Goal: Entertainment & Leisure: Consume media (video, audio)

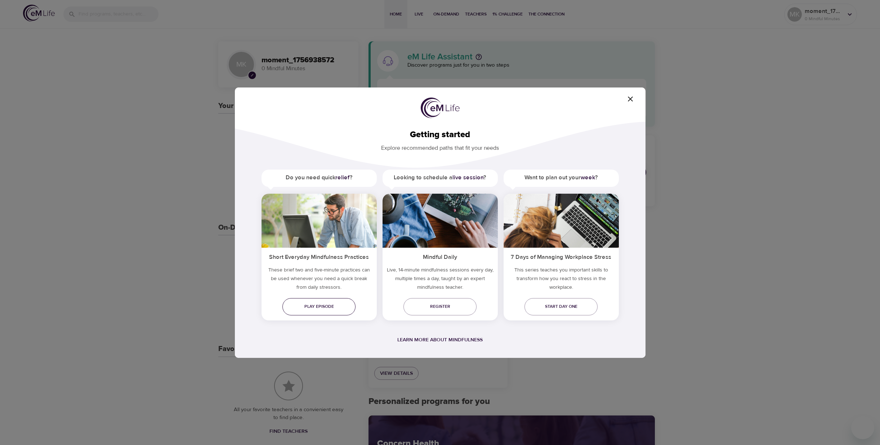
click at [332, 307] on span "Play episode" at bounding box center [319, 307] width 62 height 8
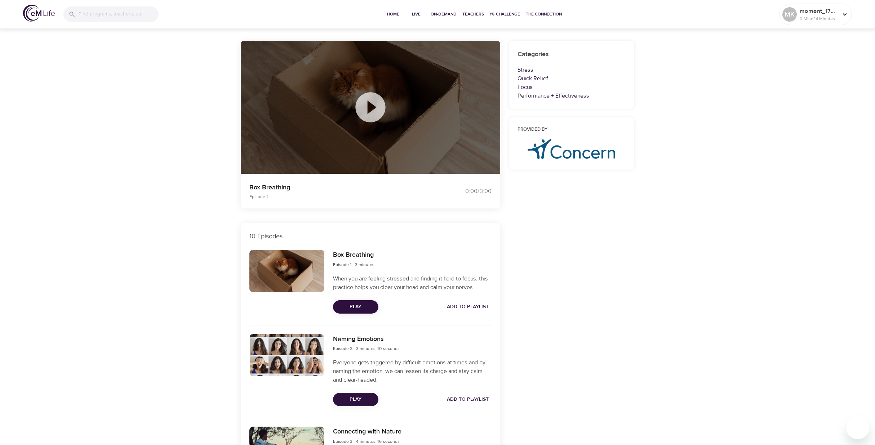
scroll to position [108, 0]
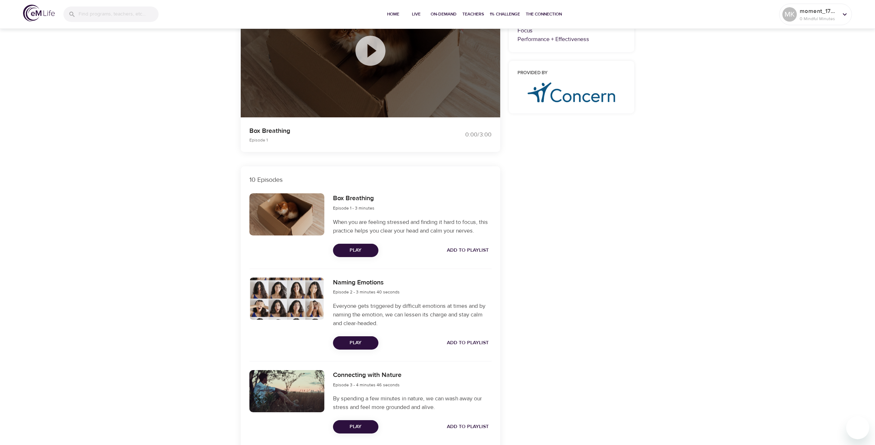
click at [368, 252] on span "Play" at bounding box center [356, 250] width 34 height 9
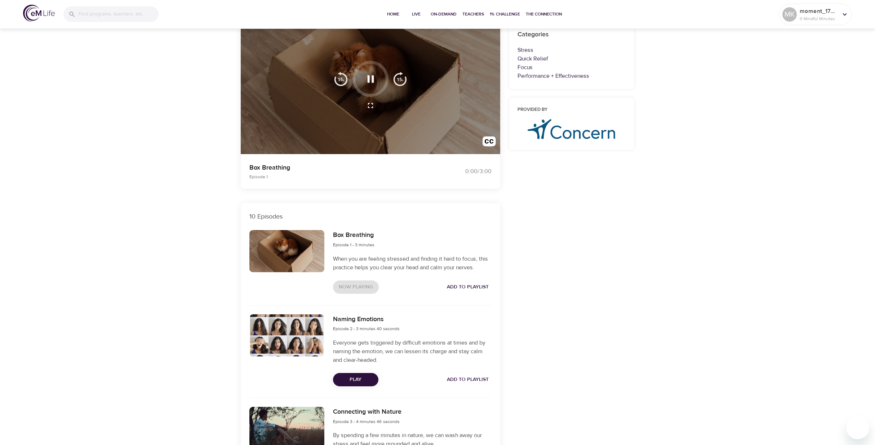
scroll to position [0, 0]
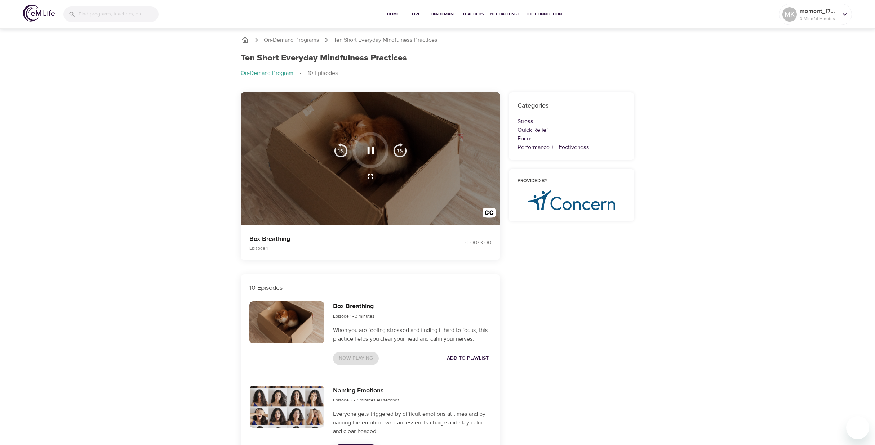
click at [371, 155] on icon "button" at bounding box center [370, 150] width 13 height 13
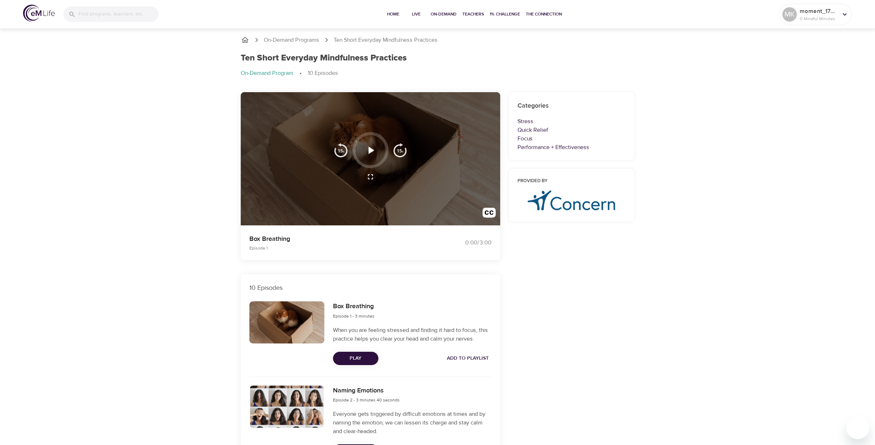
click at [375, 149] on icon "button" at bounding box center [370, 150] width 13 height 13
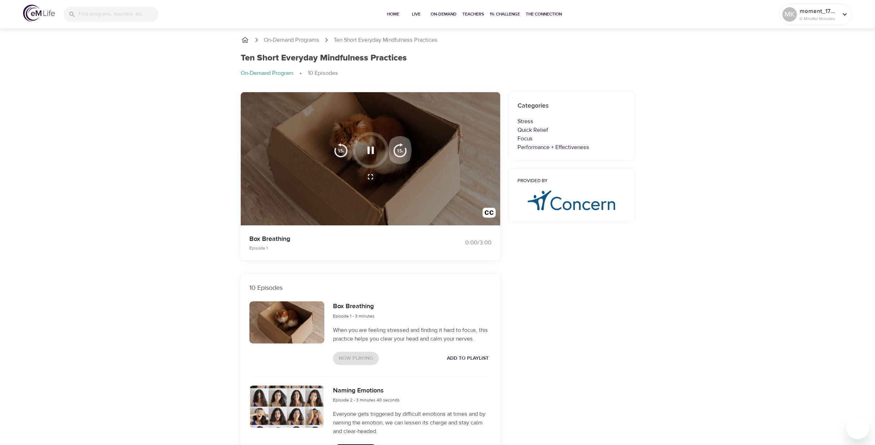
click at [403, 152] on img "button" at bounding box center [400, 150] width 14 height 14
click at [371, 150] on icon "button" at bounding box center [370, 150] width 13 height 13
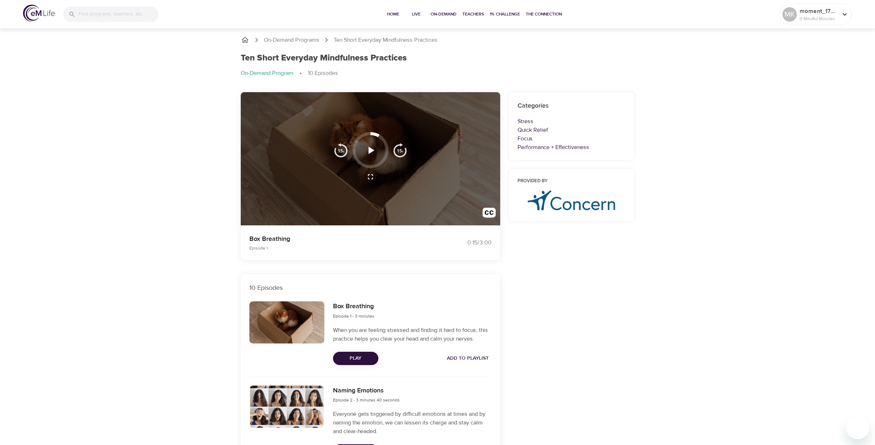
click at [368, 149] on icon "button" at bounding box center [370, 150] width 13 height 13
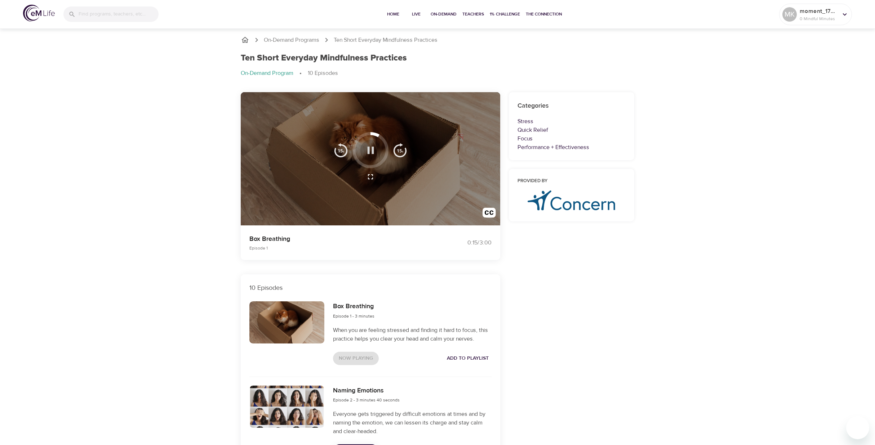
click at [368, 148] on icon "button" at bounding box center [370, 150] width 6 height 7
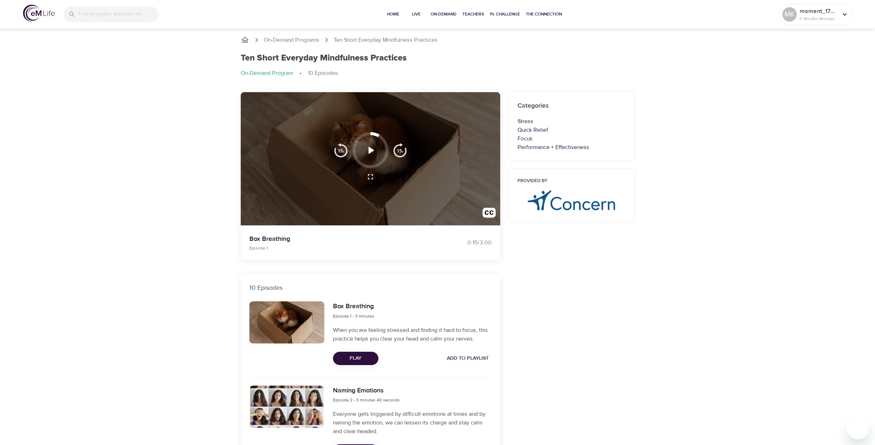
click at [362, 151] on button "button" at bounding box center [370, 150] width 21 height 21
click at [357, 361] on span "Play" at bounding box center [356, 358] width 34 height 9
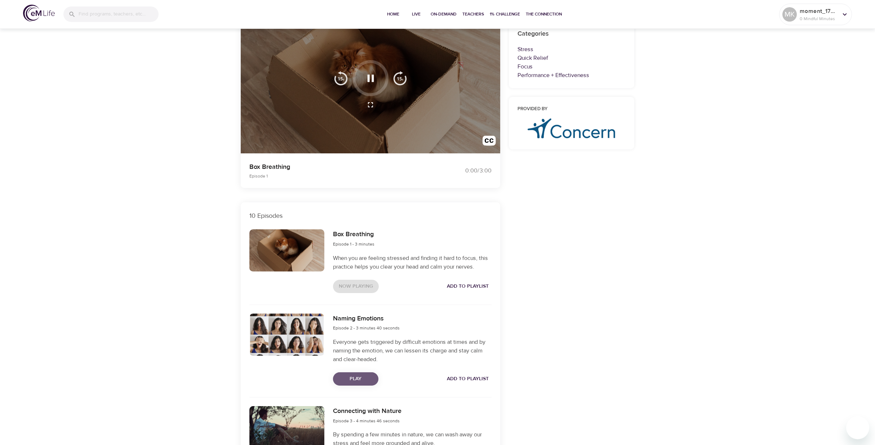
click at [364, 380] on span "Play" at bounding box center [356, 379] width 34 height 9
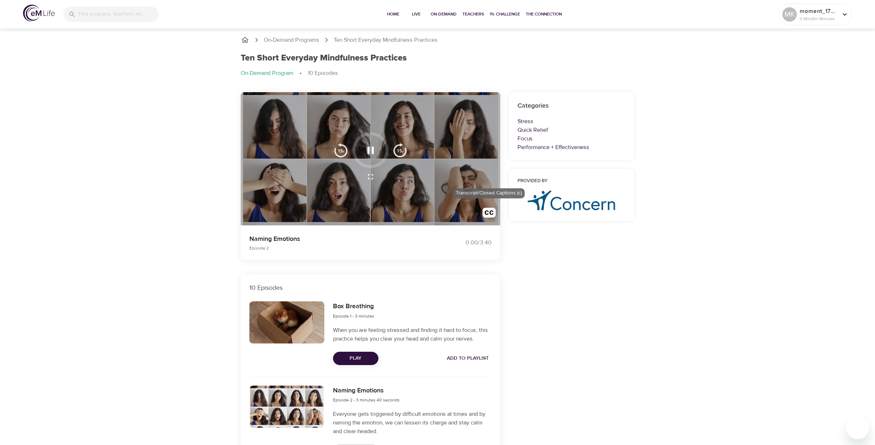
click at [489, 215] on img "button" at bounding box center [488, 214] width 13 height 13
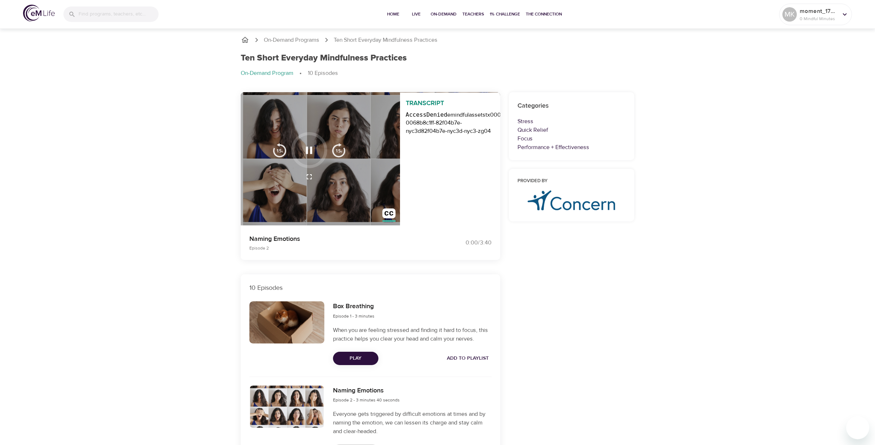
click at [489, 216] on div "Transcript AccessDenied emindfulassets tx000001630d9e2699e3b62-0068b8c1ff-82f04…" at bounding box center [450, 160] width 101 height 134
click at [298, 36] on p "On-Demand Programs" at bounding box center [291, 40] width 55 height 8
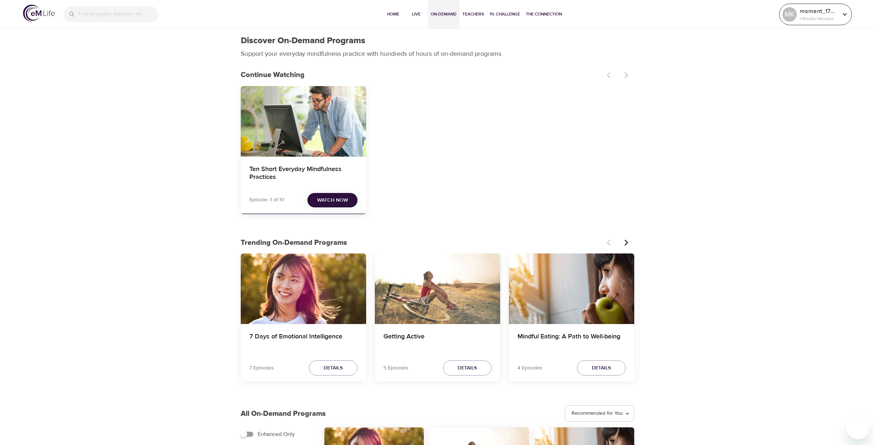
click at [840, 19] on div at bounding box center [844, 14] width 11 height 11
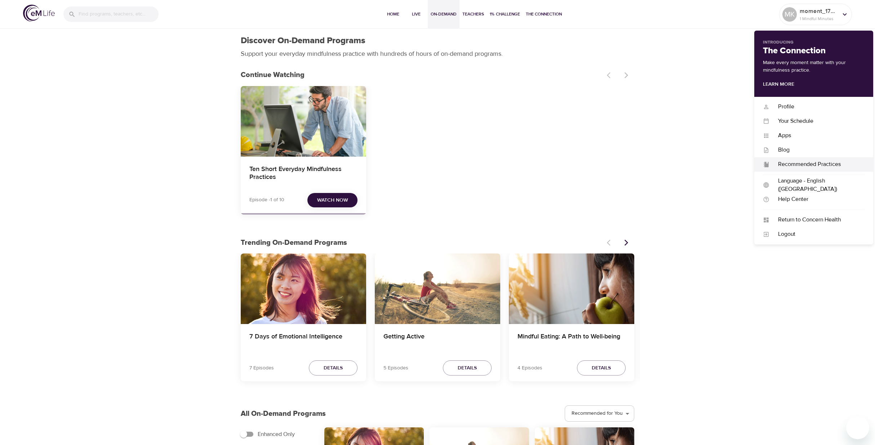
click at [776, 163] on div "Recommended Practices" at bounding box center [816, 164] width 95 height 8
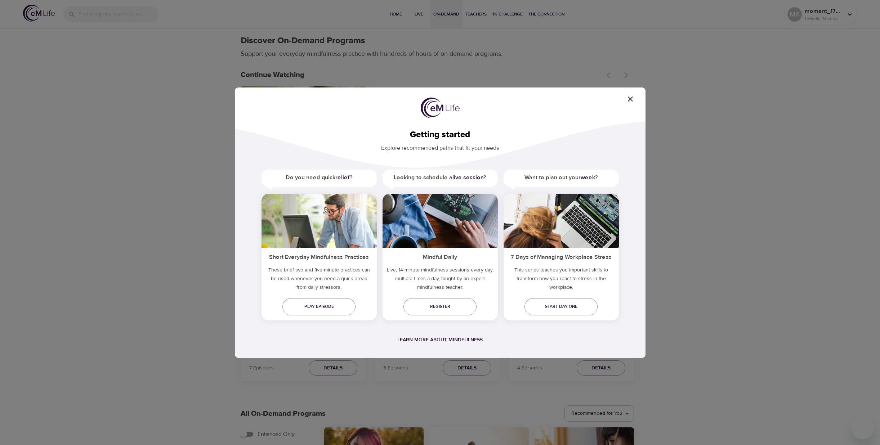
click at [636, 99] on span "button" at bounding box center [630, 99] width 17 height 9
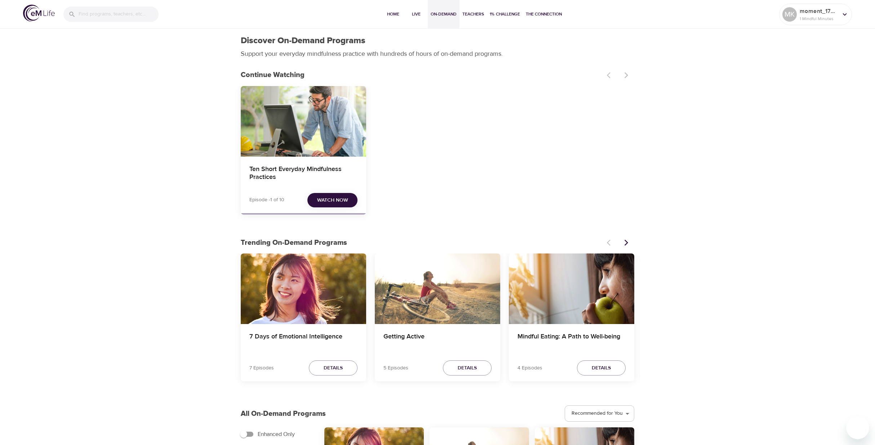
click at [579, 112] on div "Ten Short Everyday Mindfulness Practices Episode -1 of 10 Watch Now" at bounding box center [437, 153] width 393 height 134
click at [342, 197] on span "Watch Now" at bounding box center [332, 200] width 31 height 9
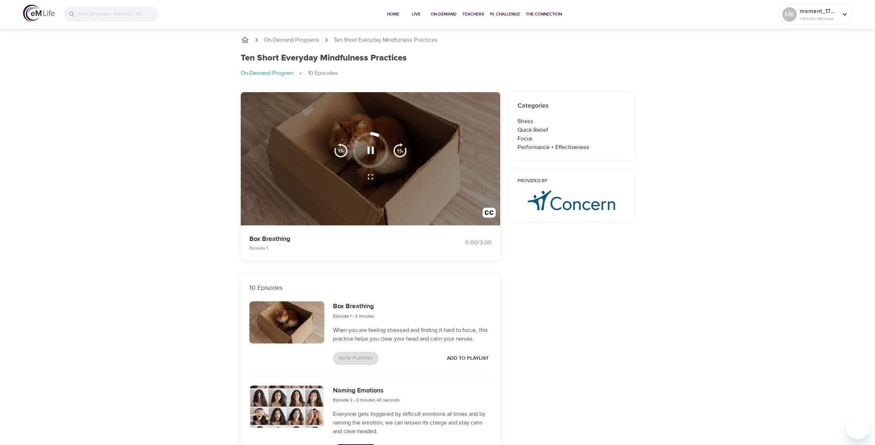
click at [369, 140] on button "button" at bounding box center [370, 150] width 21 height 21
click at [487, 210] on img "button" at bounding box center [488, 214] width 13 height 13
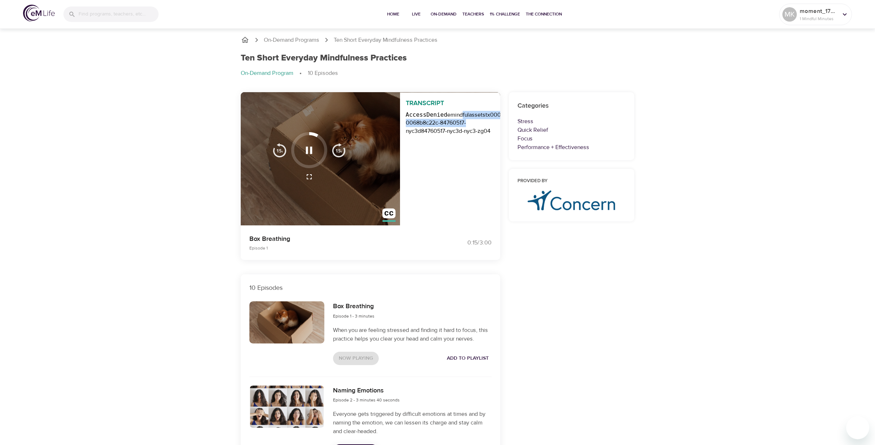
scroll to position [0, 59]
drag, startPoint x: 459, startPoint y: 114, endPoint x: 435, endPoint y: 128, distance: 27.3
click at [436, 128] on div "AccessDenied emindfulassets tx0000061c0420fa362b37d-0068b8c22c-84760517-nyc3d 8…" at bounding box center [392, 122] width 101 height 28
drag, startPoint x: 435, startPoint y: 128, endPoint x: 572, endPoint y: 257, distance: 187.9
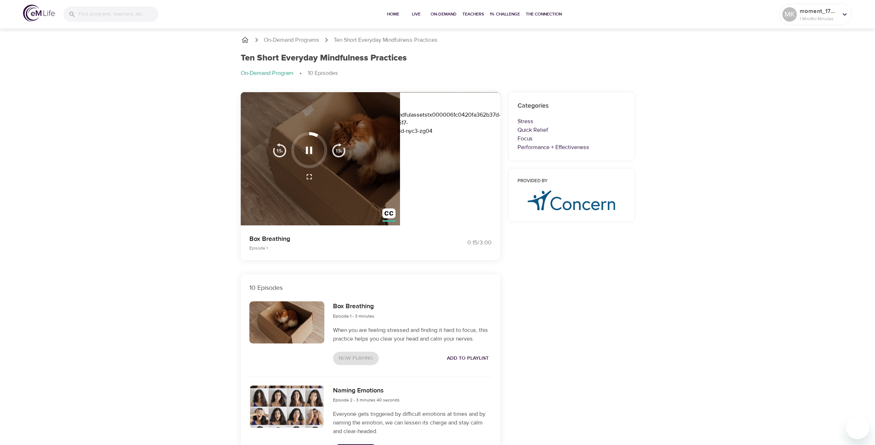
click at [276, 71] on p "On-Demand Program" at bounding box center [267, 73] width 53 height 8
click at [313, 41] on p "On-Demand Programs" at bounding box center [291, 40] width 55 height 8
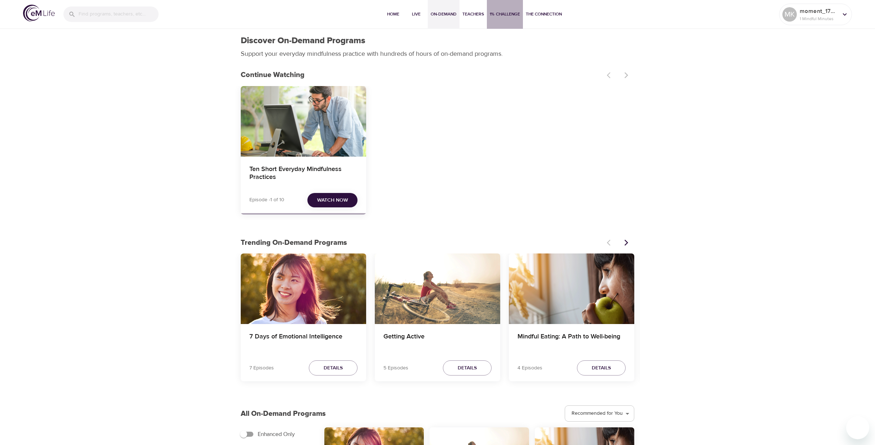
click at [498, 13] on span "1% Challenge" at bounding box center [505, 14] width 30 height 8
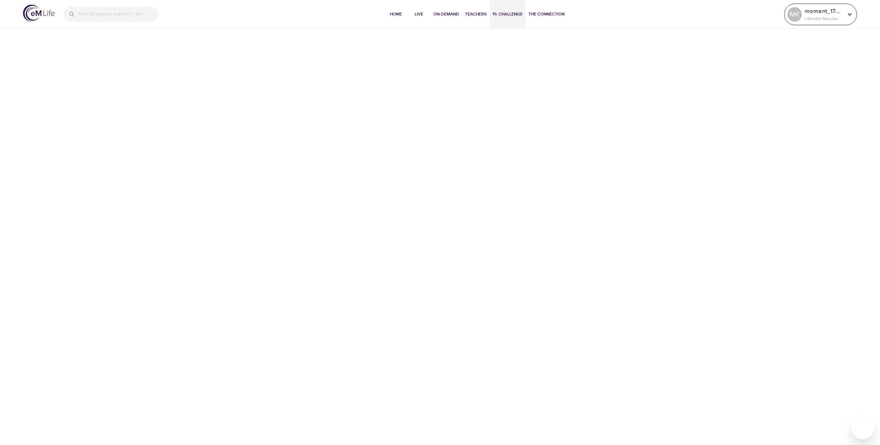
click at [820, 15] on p "1 Mindful Minutes" at bounding box center [824, 18] width 38 height 6
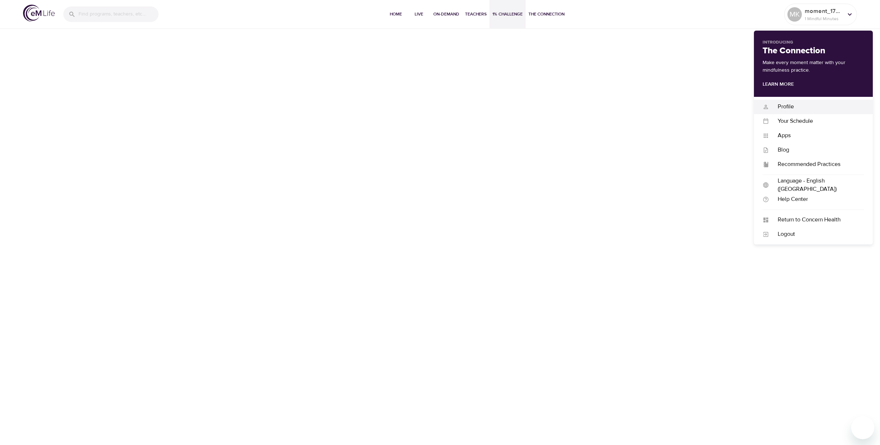
click at [795, 110] on div "Profile" at bounding box center [816, 107] width 95 height 8
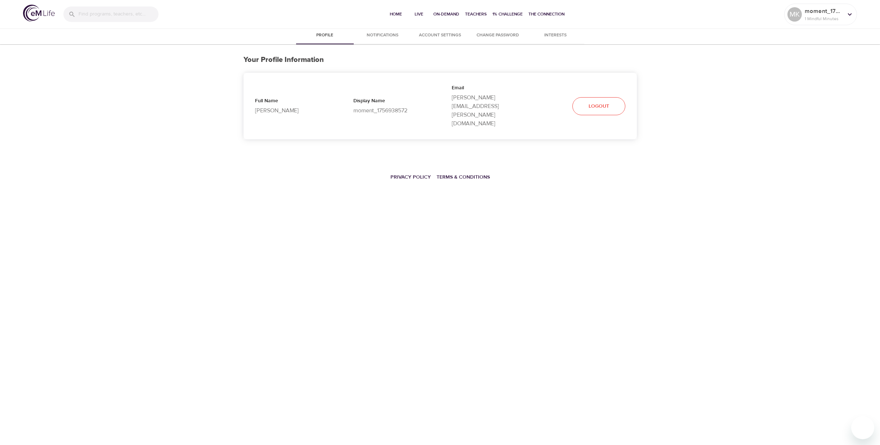
select select "10"
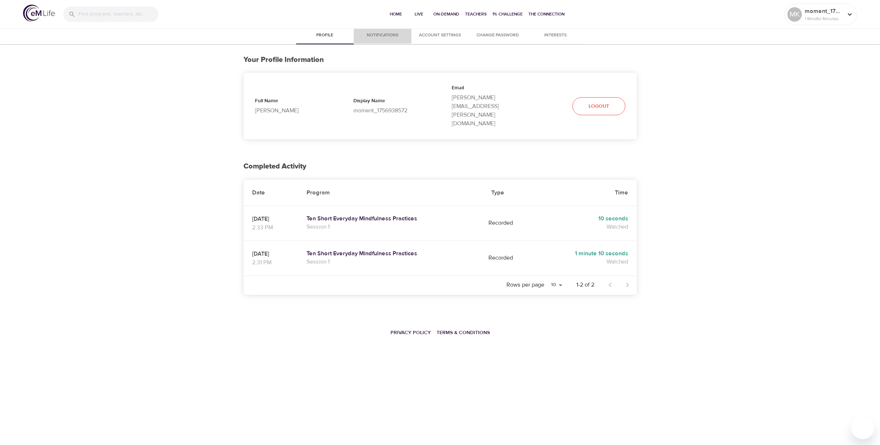
click at [395, 36] on span "Notifications" at bounding box center [382, 36] width 49 height 8
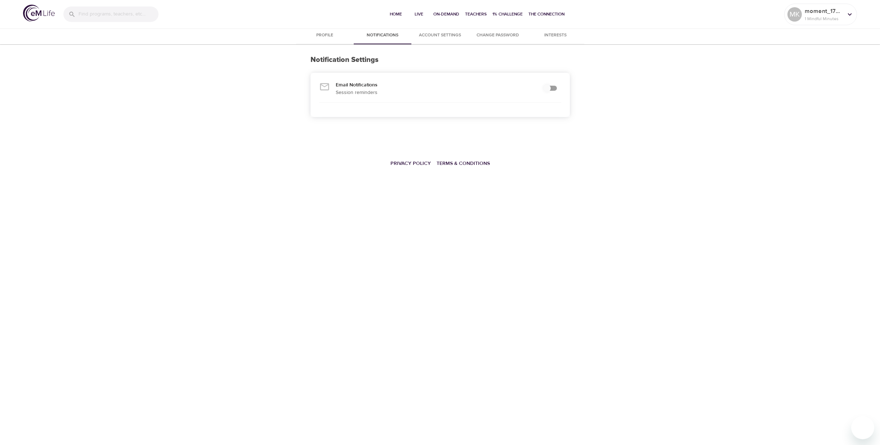
checkbox input "true"
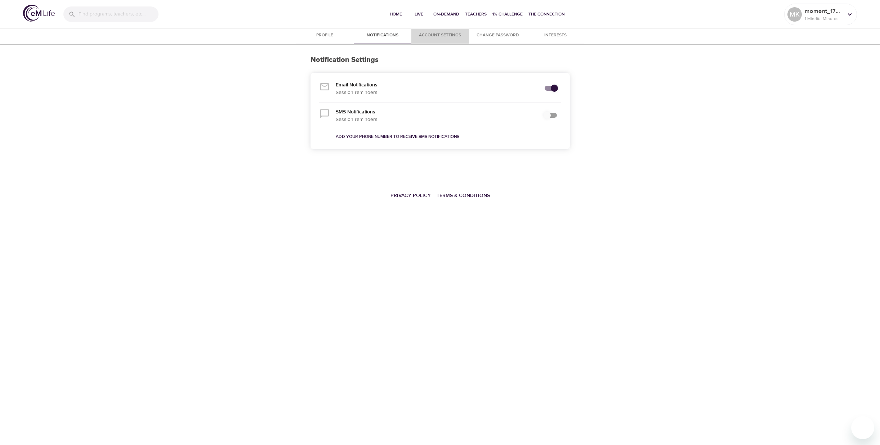
click at [441, 34] on span "Account Settings" at bounding box center [440, 36] width 49 height 8
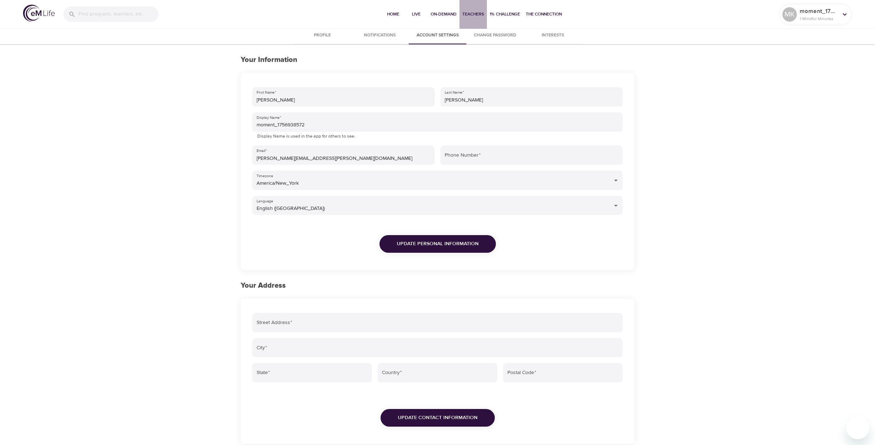
click at [481, 26] on button "Teachers" at bounding box center [472, 14] width 27 height 29
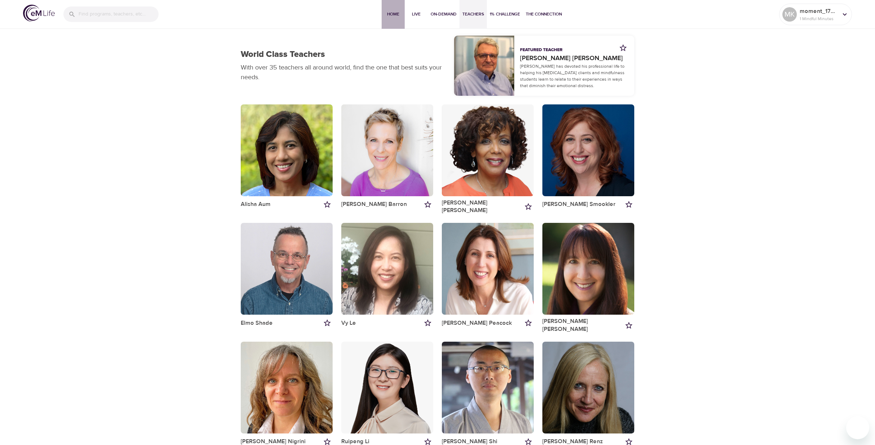
click at [402, 9] on button "Home" at bounding box center [393, 14] width 23 height 29
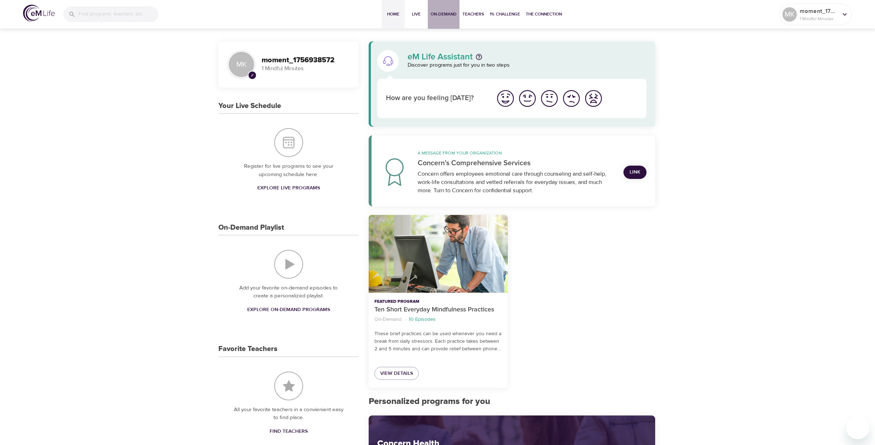
click at [449, 13] on span "On-Demand" at bounding box center [444, 14] width 26 height 8
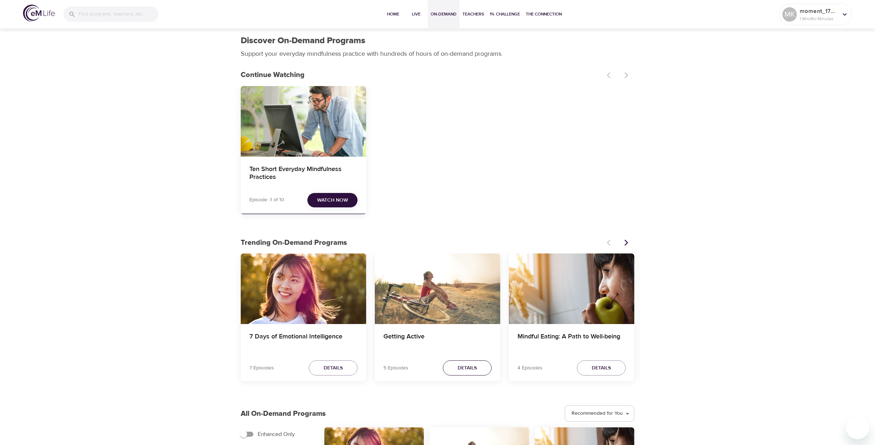
click at [468, 368] on span "Details" at bounding box center [467, 368] width 19 height 9
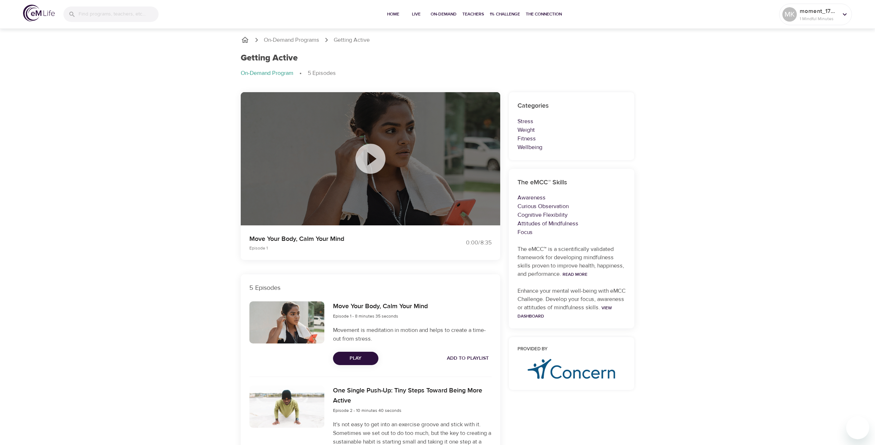
click at [368, 157] on icon at bounding box center [370, 159] width 36 height 36
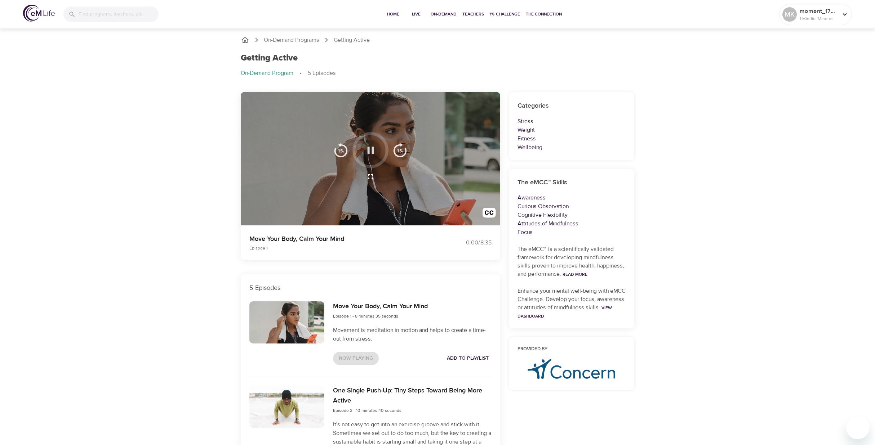
click at [372, 147] on icon "button" at bounding box center [370, 150] width 6 height 7
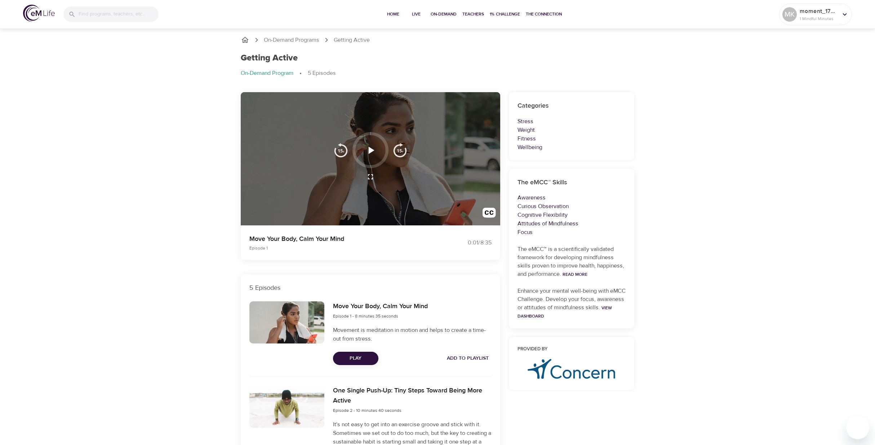
click at [373, 153] on icon "button" at bounding box center [370, 150] width 13 height 13
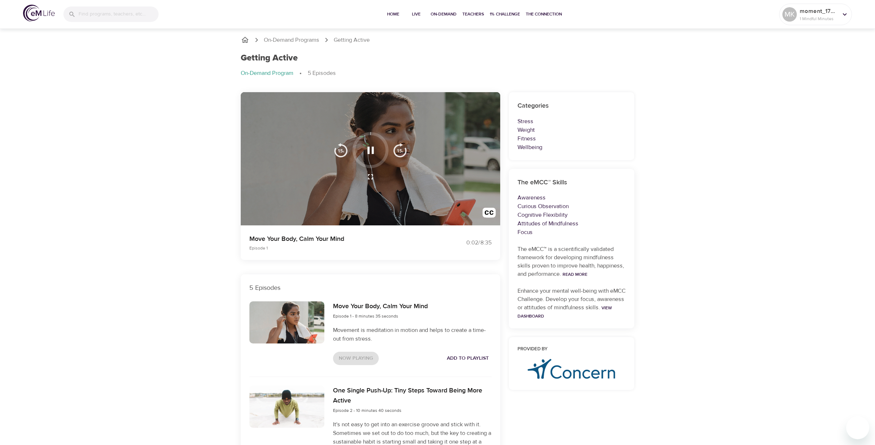
click at [364, 157] on button "button" at bounding box center [370, 150] width 21 height 21
click at [370, 150] on icon "button" at bounding box center [370, 150] width 13 height 13
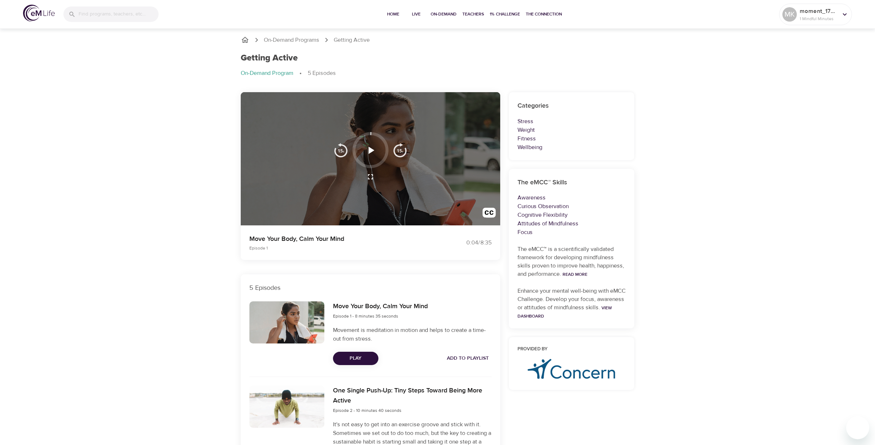
click at [376, 153] on icon "button" at bounding box center [370, 150] width 13 height 13
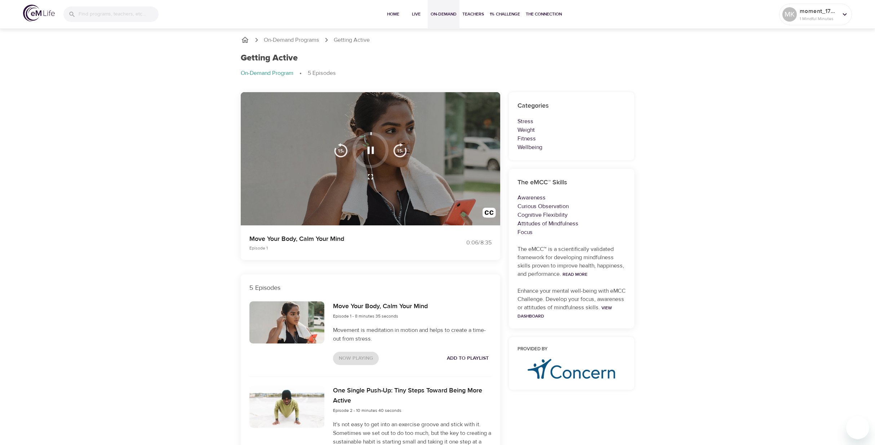
click at [450, 15] on span "On-Demand" at bounding box center [444, 14] width 26 height 8
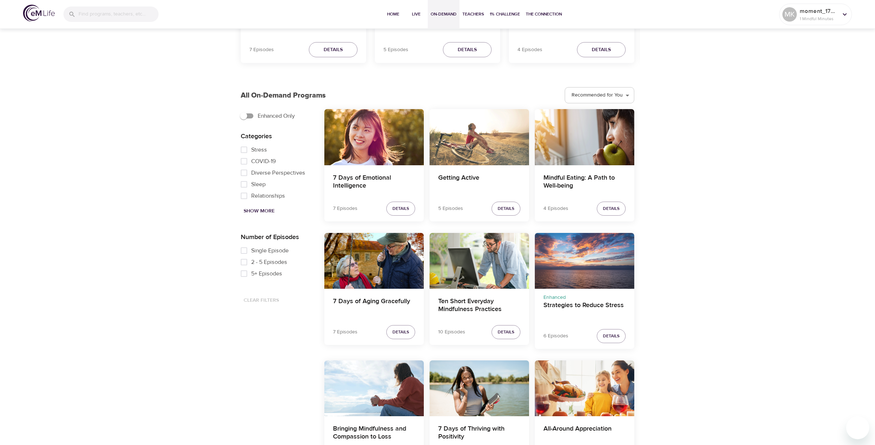
scroll to position [360, 0]
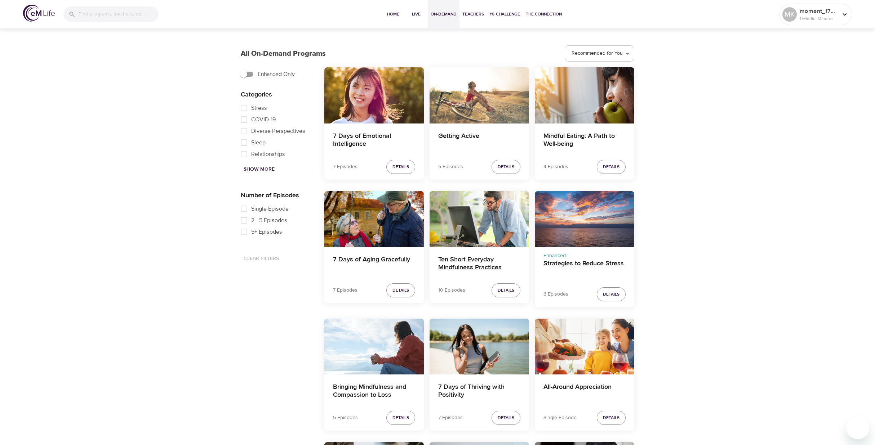
click at [464, 266] on h4 "Ten Short Everyday Mindfulness Practices" at bounding box center [479, 264] width 82 height 17
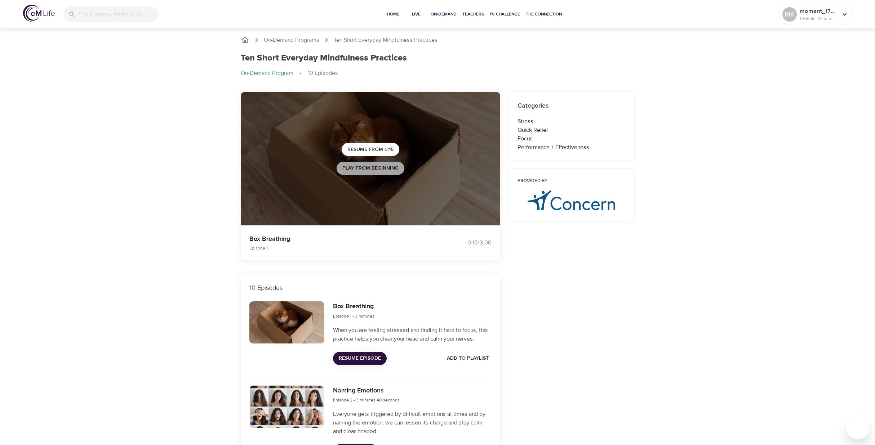
click at [378, 169] on span "Play from beginning" at bounding box center [370, 168] width 56 height 9
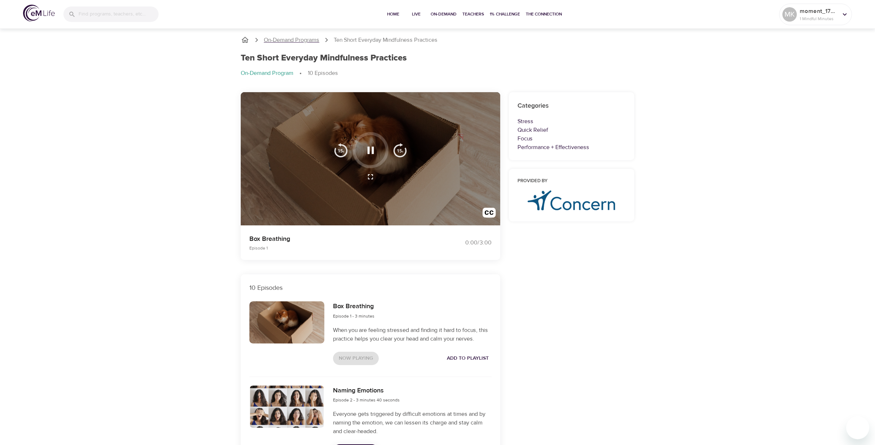
click at [315, 40] on p "On-Demand Programs" at bounding box center [291, 40] width 55 height 8
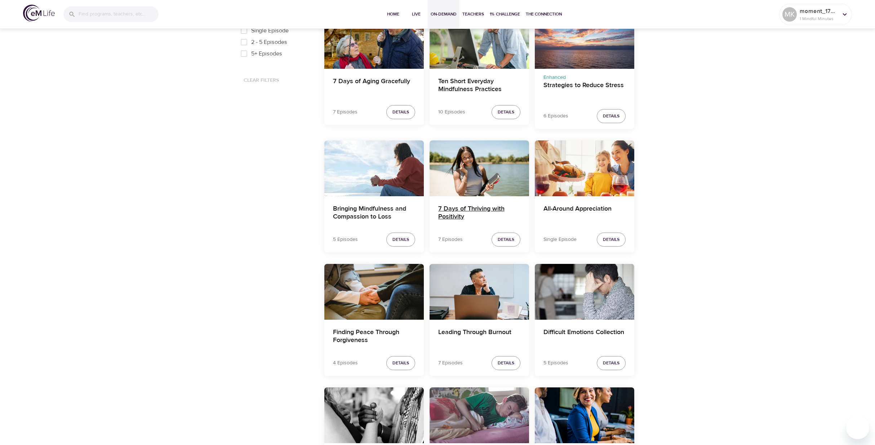
scroll to position [540, 0]
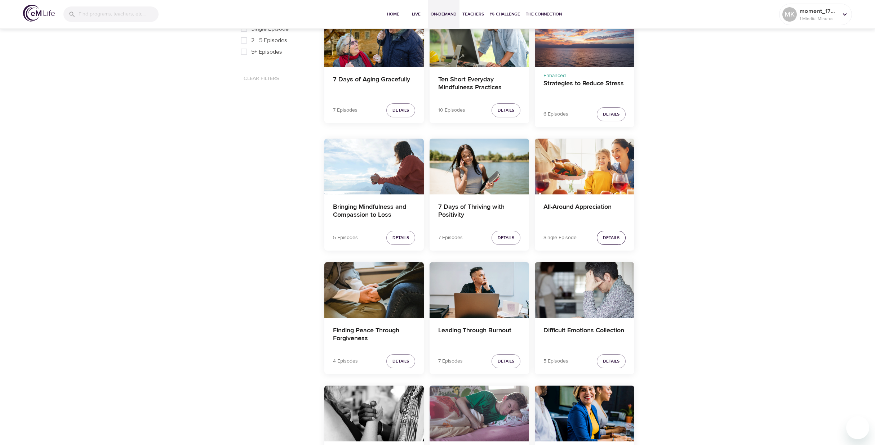
click at [611, 237] on span "Details" at bounding box center [611, 238] width 17 height 8
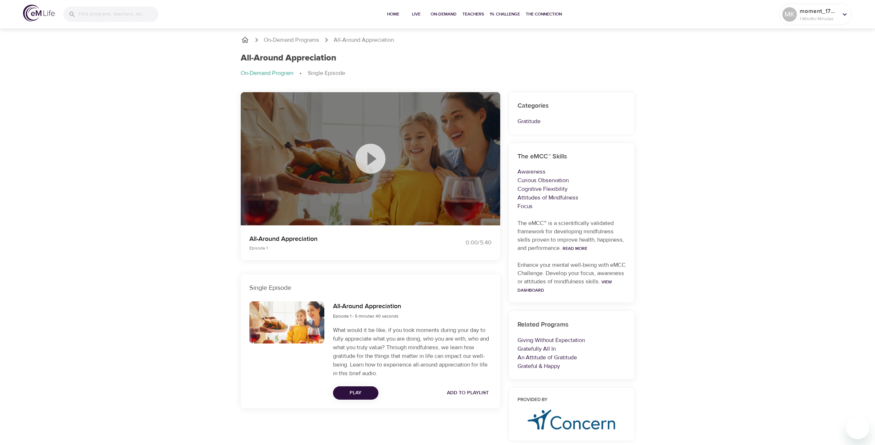
click at [386, 169] on icon at bounding box center [370, 159] width 36 height 36
